Goal: Task Accomplishment & Management: Manage account settings

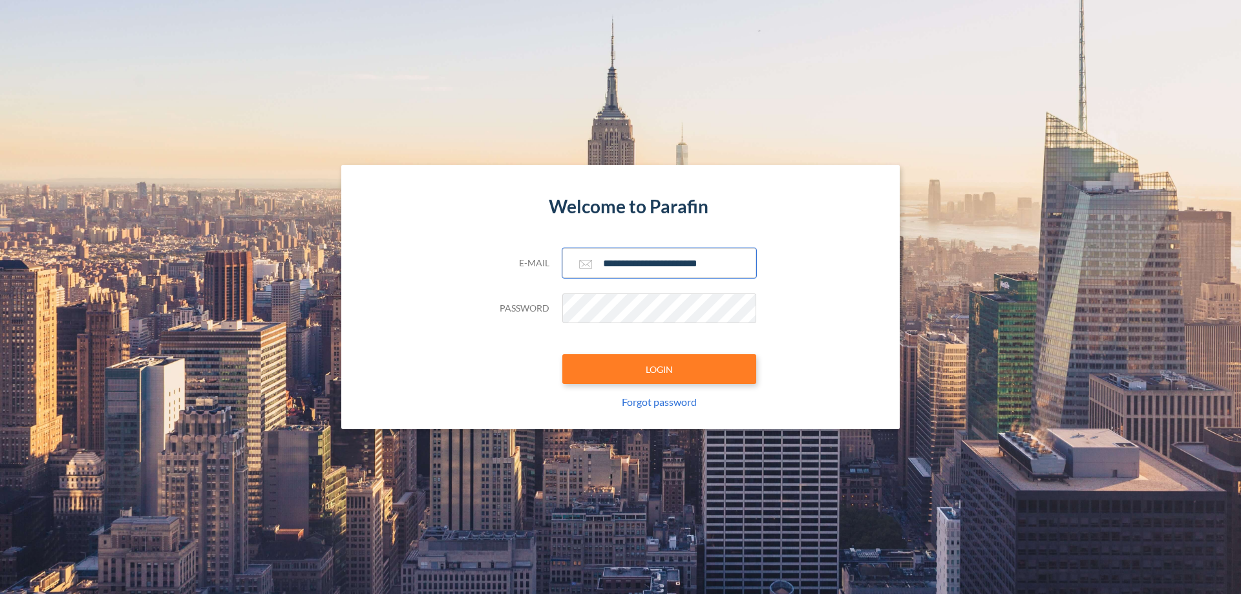
type input "**********"
click at [659, 369] on button "LOGIN" at bounding box center [659, 369] width 194 height 30
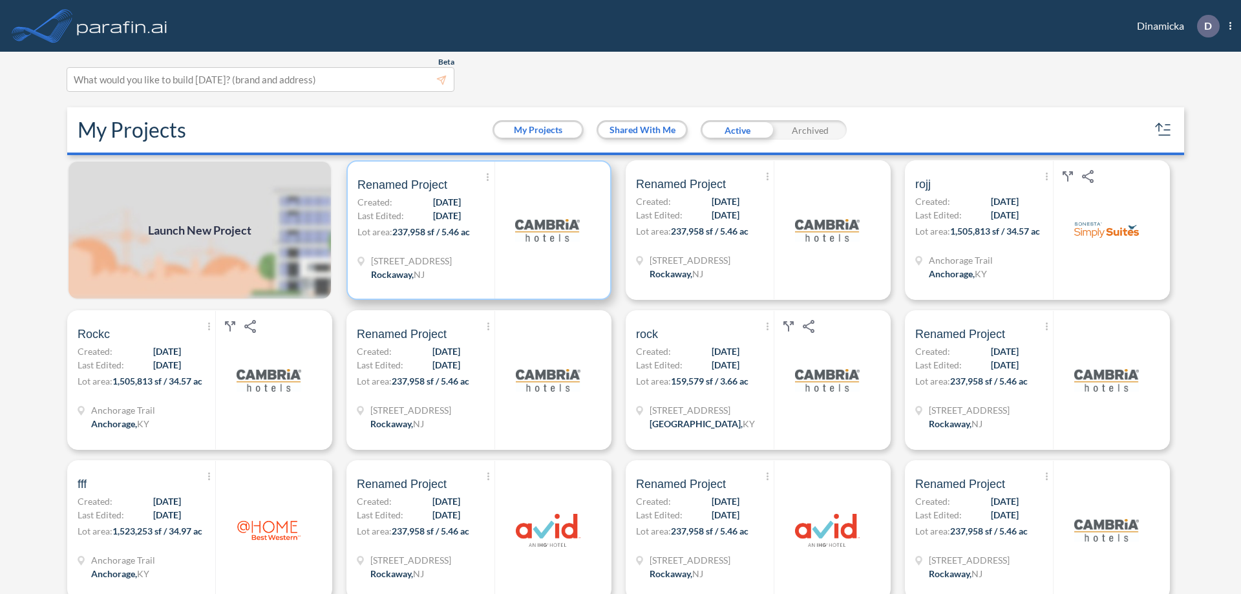
scroll to position [3, 0]
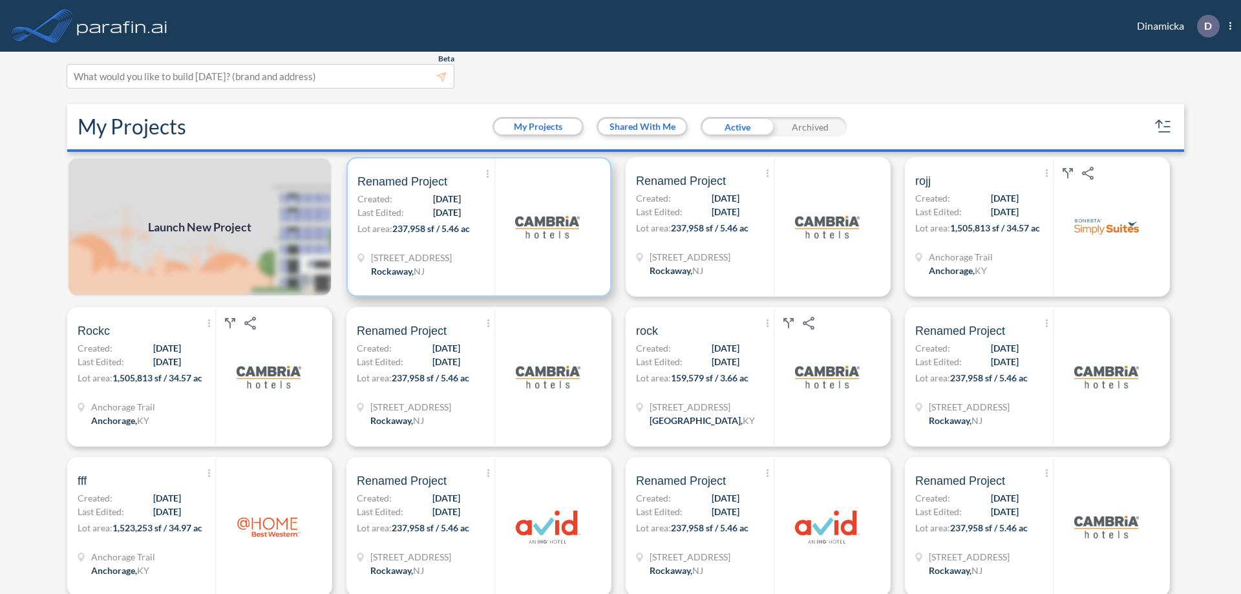
click at [476, 227] on p "Lot area: 237,958 sf / 5.46 ac" at bounding box center [425, 231] width 137 height 19
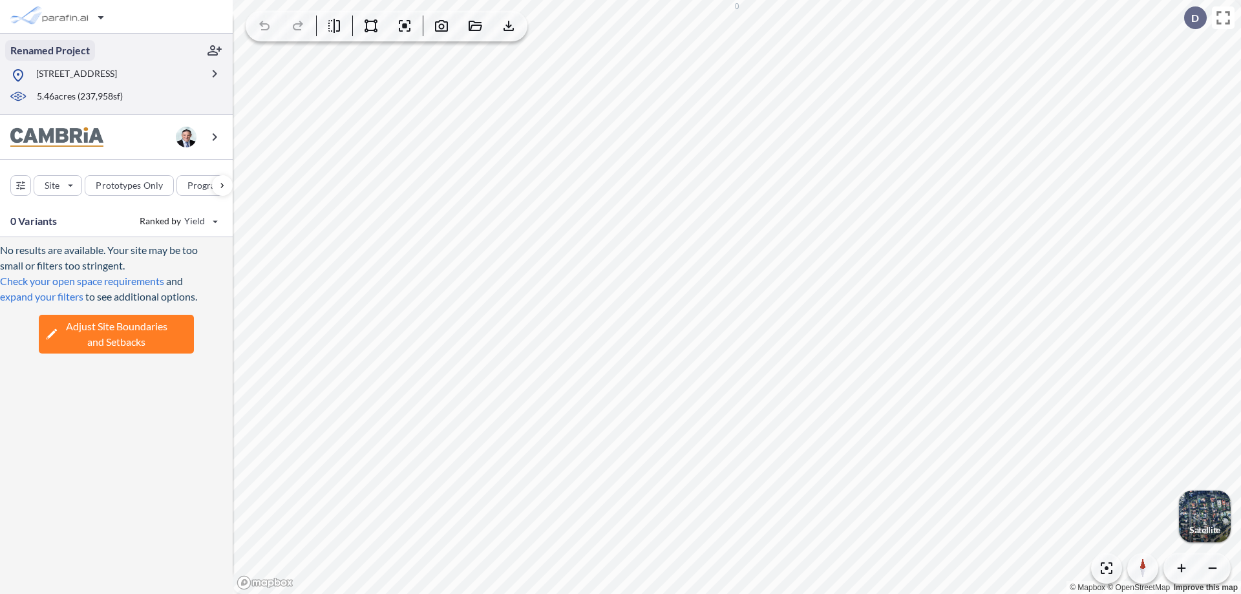
click at [50, 50] on p "Renamed Project" at bounding box center [49, 50] width 79 height 14
type input "*"
